Goal: Task Accomplishment & Management: Complete application form

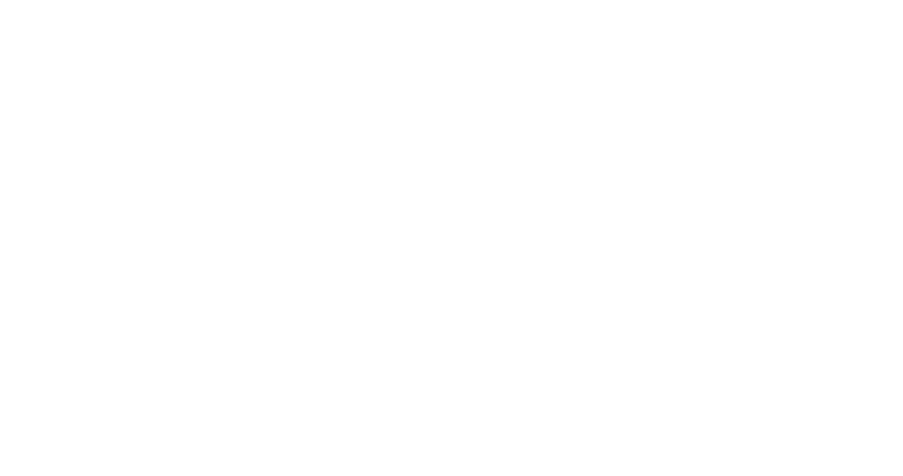
select select "Song"
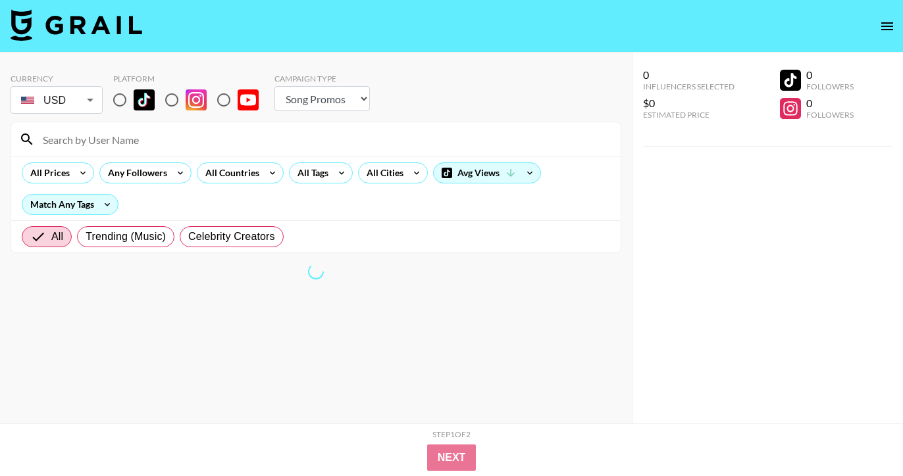
click at [109, 145] on input at bounding box center [324, 139] width 578 height 21
click at [116, 95] on input "radio" at bounding box center [120, 100] width 28 height 28
radio input "true"
click at [113, 140] on input at bounding box center [324, 139] width 578 height 21
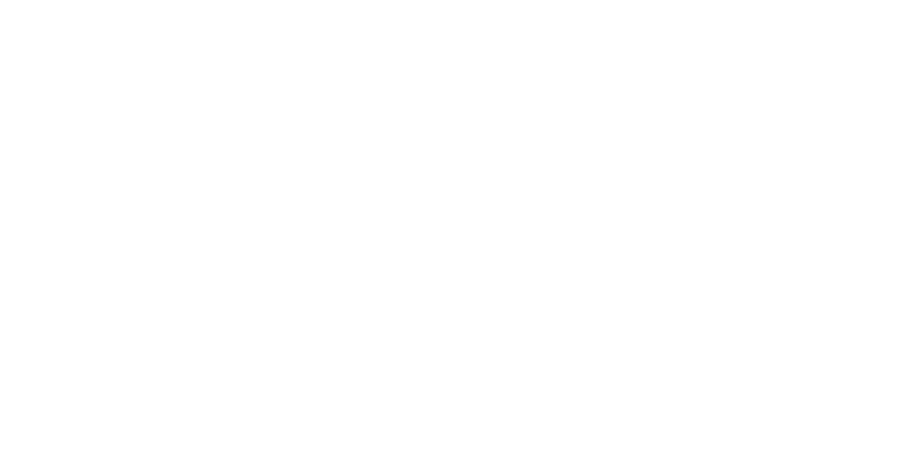
select select "Song"
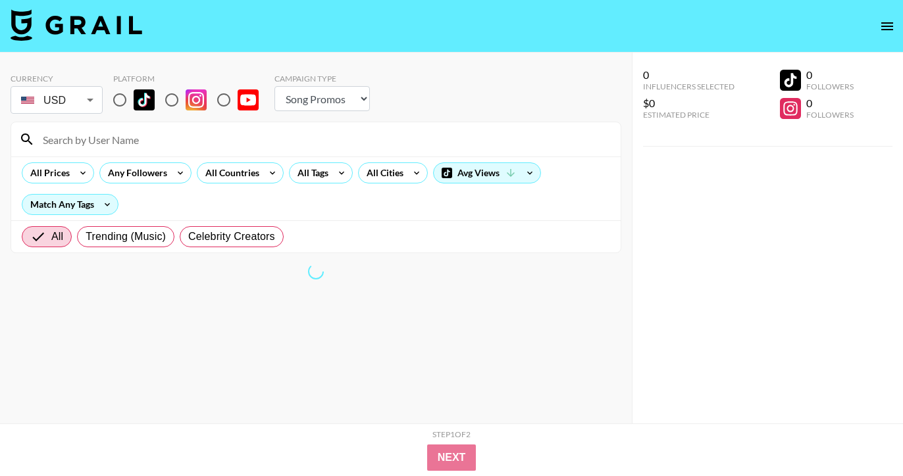
click at [122, 102] on input "radio" at bounding box center [120, 100] width 28 height 28
radio input "true"
click at [151, 140] on input at bounding box center [324, 139] width 578 height 21
paste input "@amir.karaman"
click at [45, 142] on input "@amir.karaman" at bounding box center [324, 139] width 578 height 21
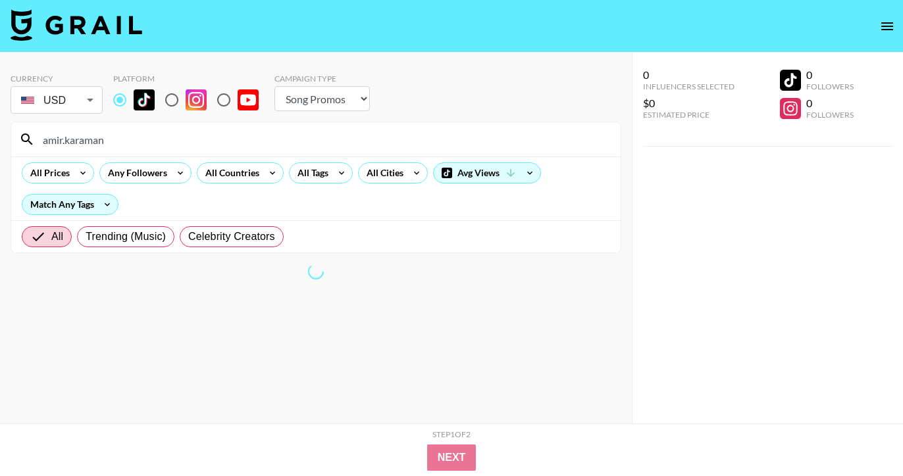
type input "amir.karaman"
click at [160, 138] on input "amir.karaman" at bounding box center [324, 139] width 578 height 21
click at [134, 104] on img at bounding box center [144, 99] width 21 height 21
click at [134, 104] on input "radio" at bounding box center [120, 100] width 28 height 28
